Goal: Find contact information: Find contact information

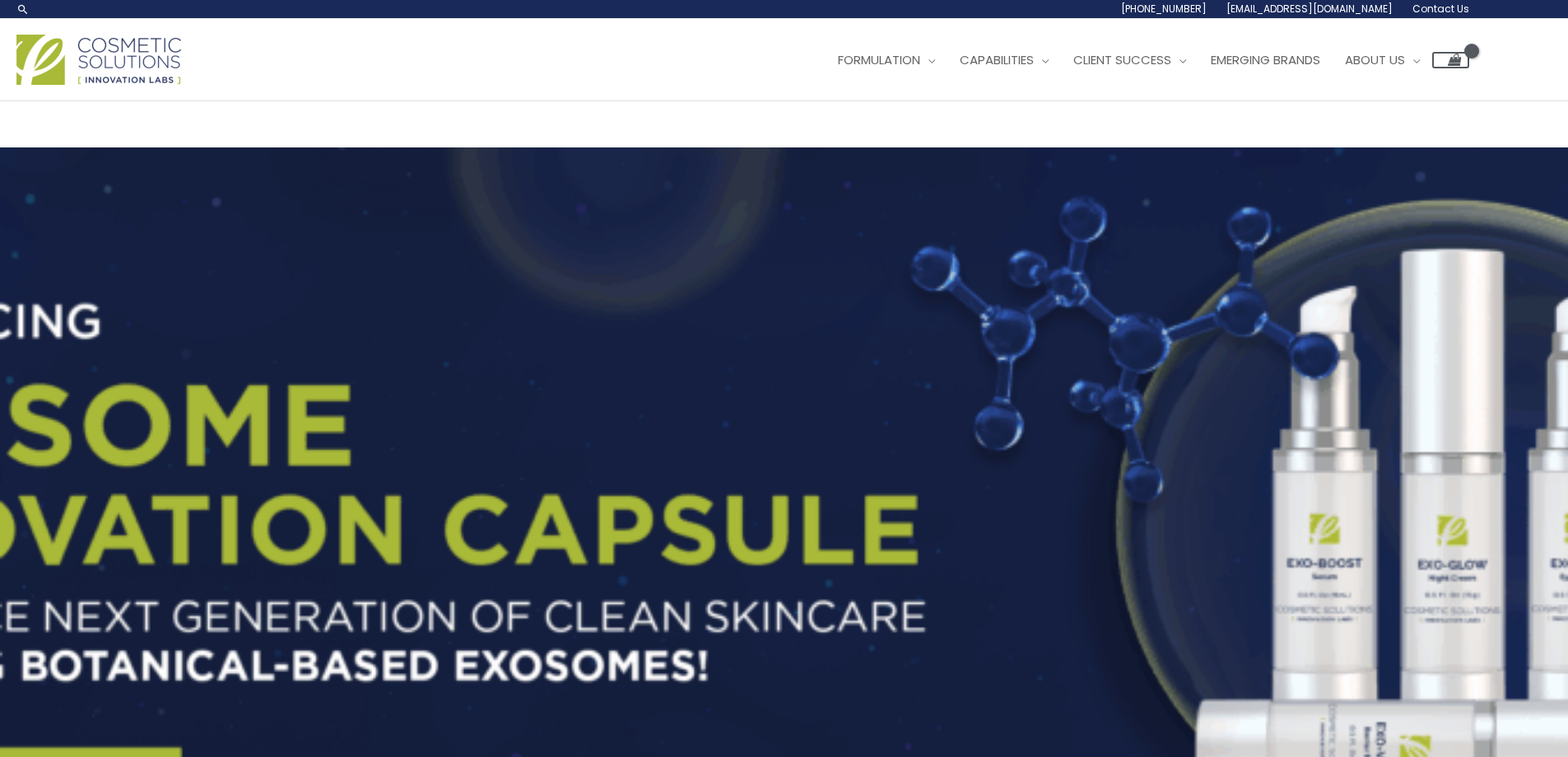
click at [1428, 8] on span "Contact Us" at bounding box center [1440, 9] width 57 height 14
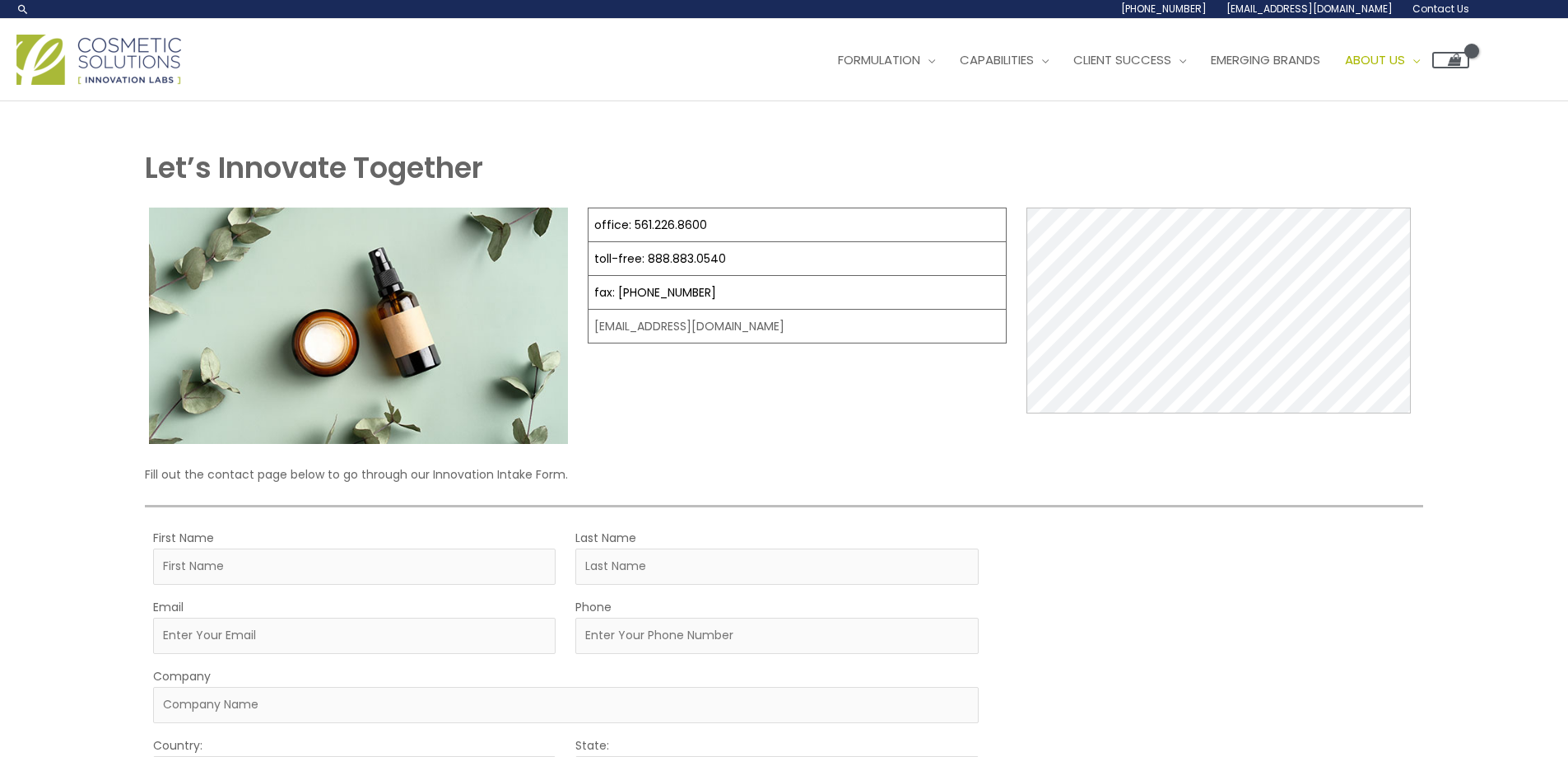
select select
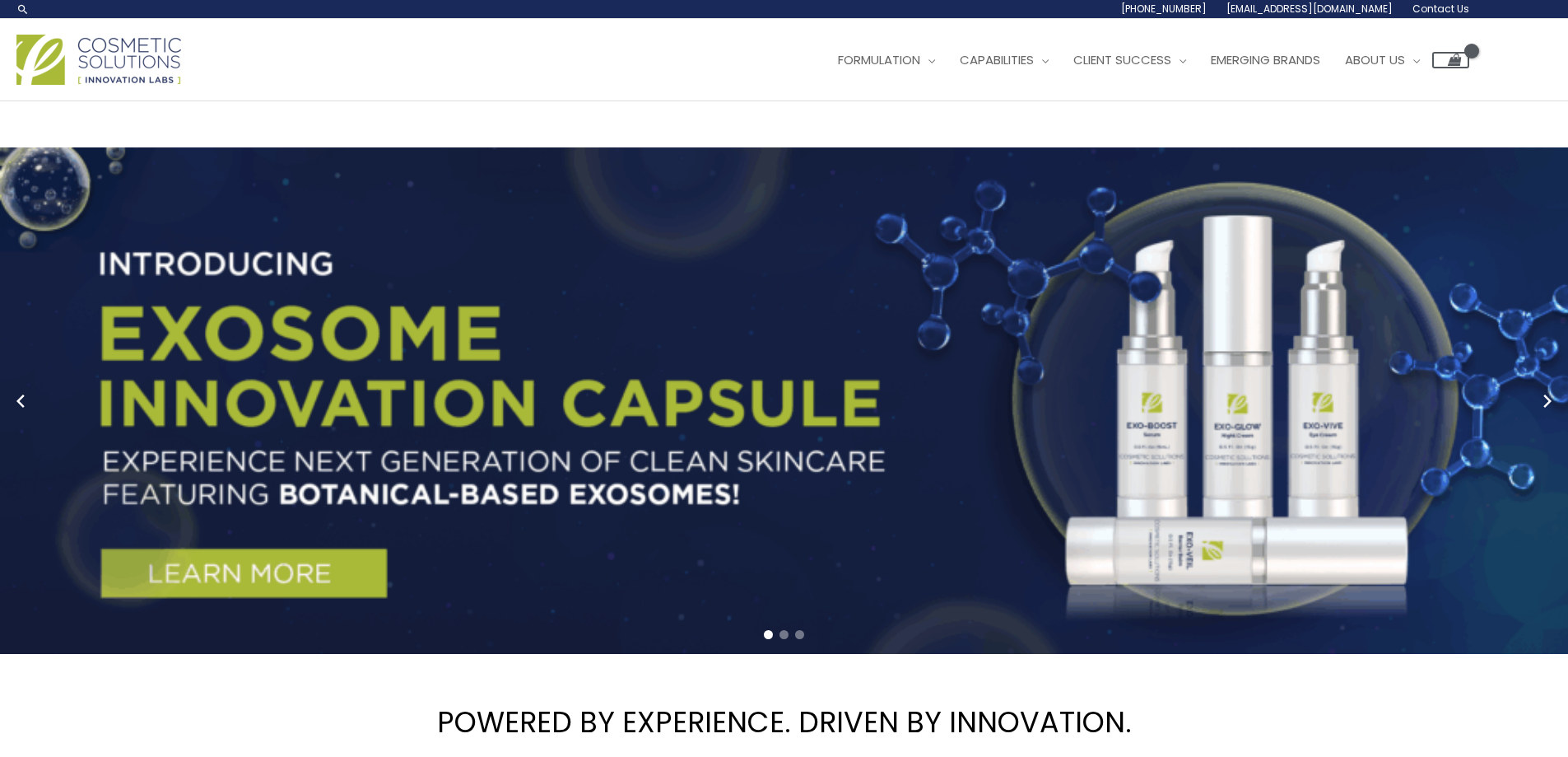
click at [1454, 6] on span "Contact Us" at bounding box center [1440, 9] width 57 height 14
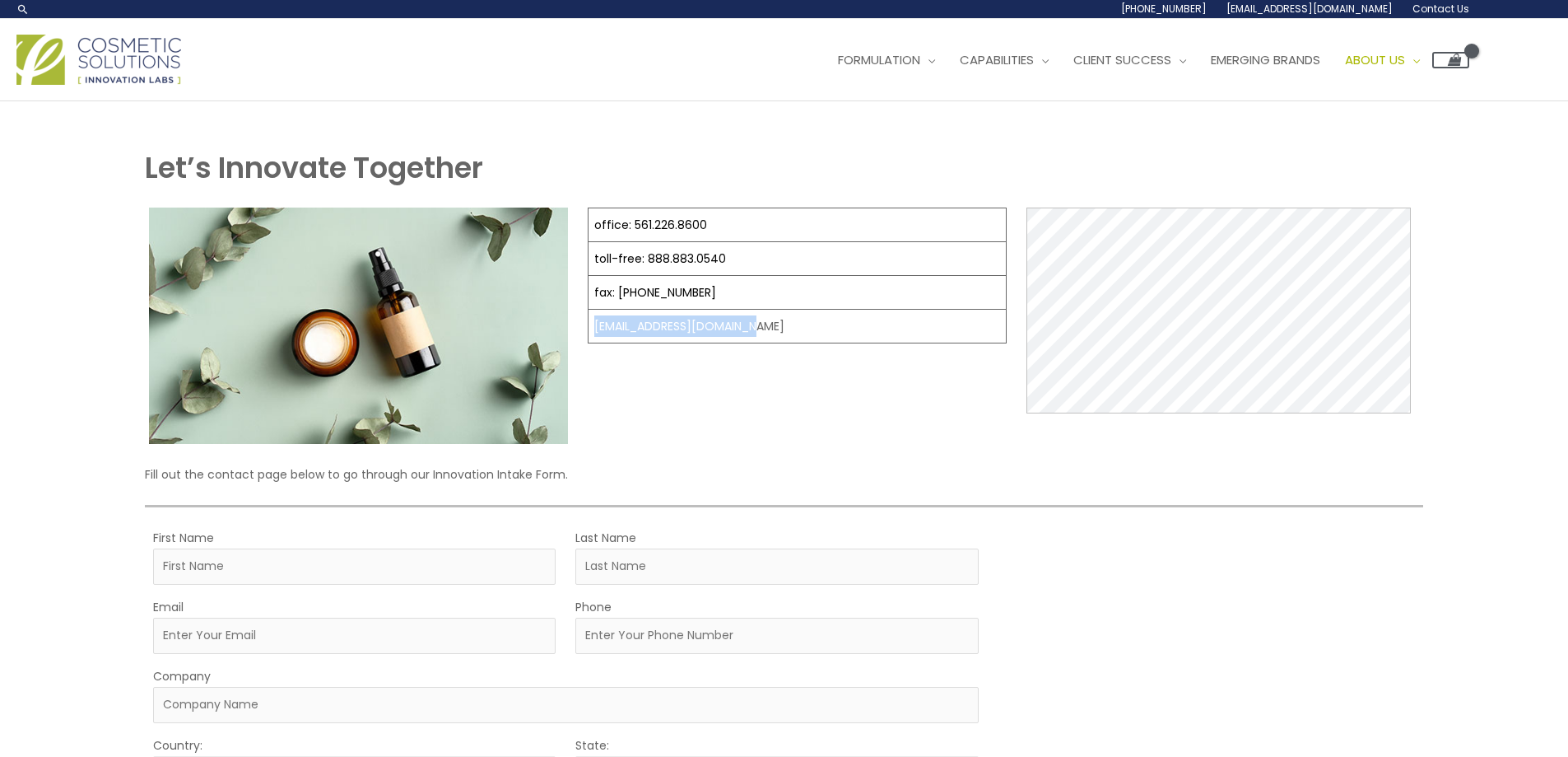
drag, startPoint x: 748, startPoint y: 329, endPoint x: 590, endPoint y: 328, distance: 158.0
click at [590, 328] on td "[EMAIL_ADDRESS][DOMAIN_NAME]" at bounding box center [798, 326] width 418 height 33
copy td "[EMAIL_ADDRESS][DOMAIN_NAME]"
